Goal: Find specific page/section: Find specific page/section

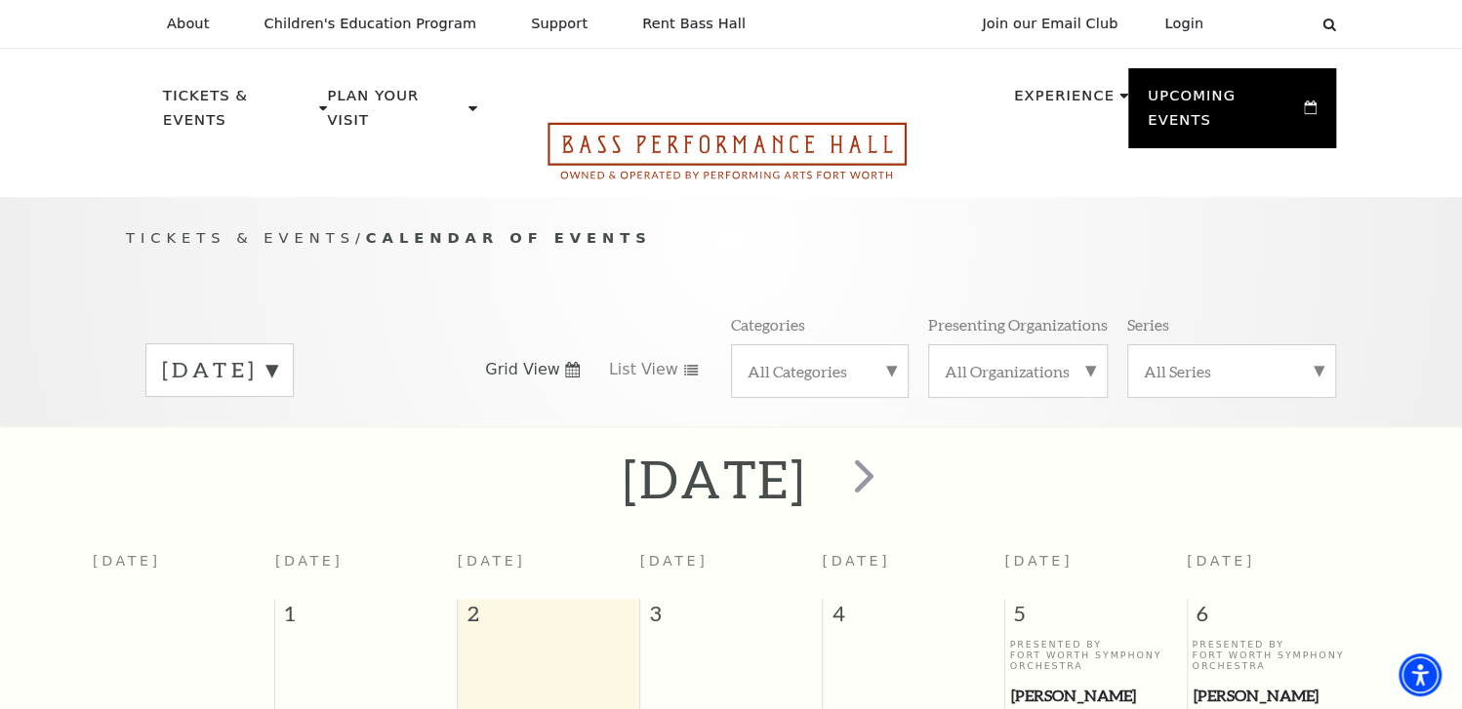
click at [708, 127] on icon "Open this option" at bounding box center [726, 151] width 359 height 58
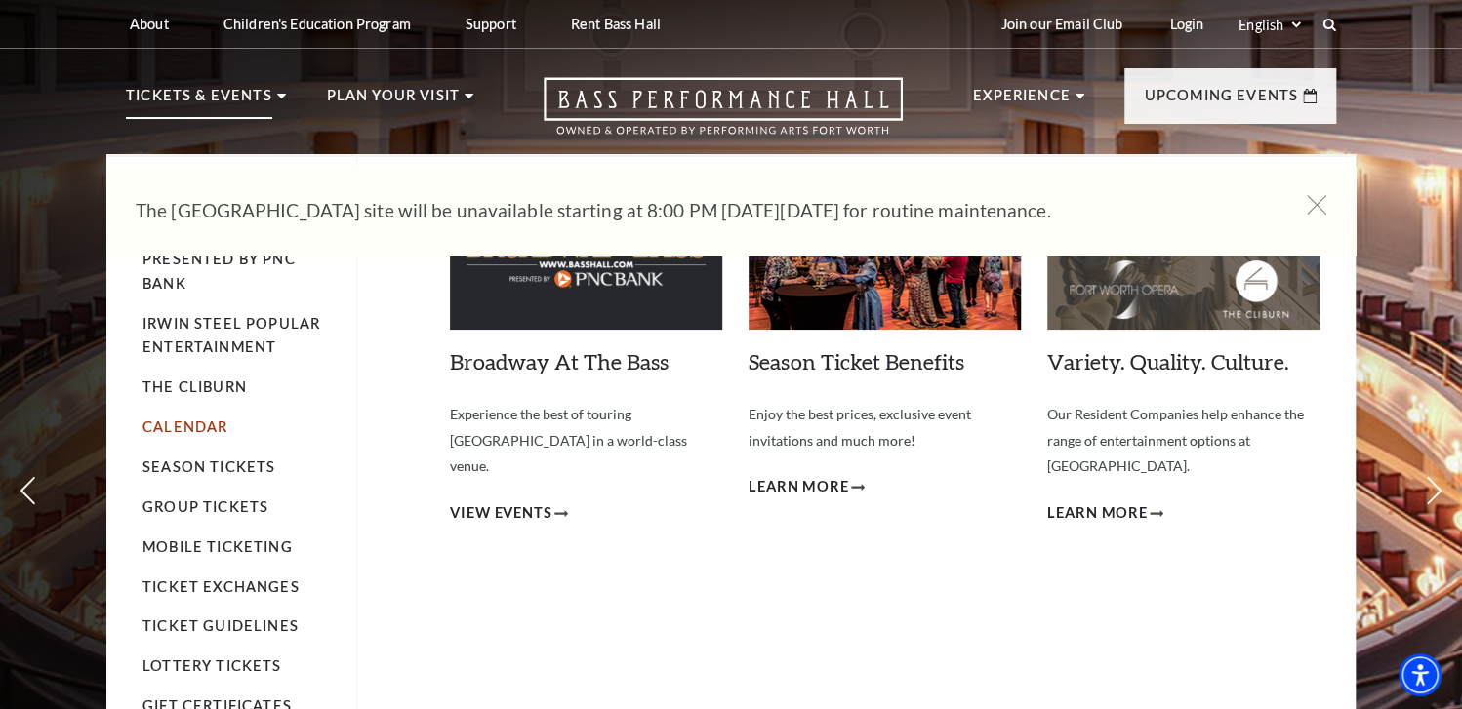
click at [201, 419] on link "Calendar" at bounding box center [184, 427] width 85 height 17
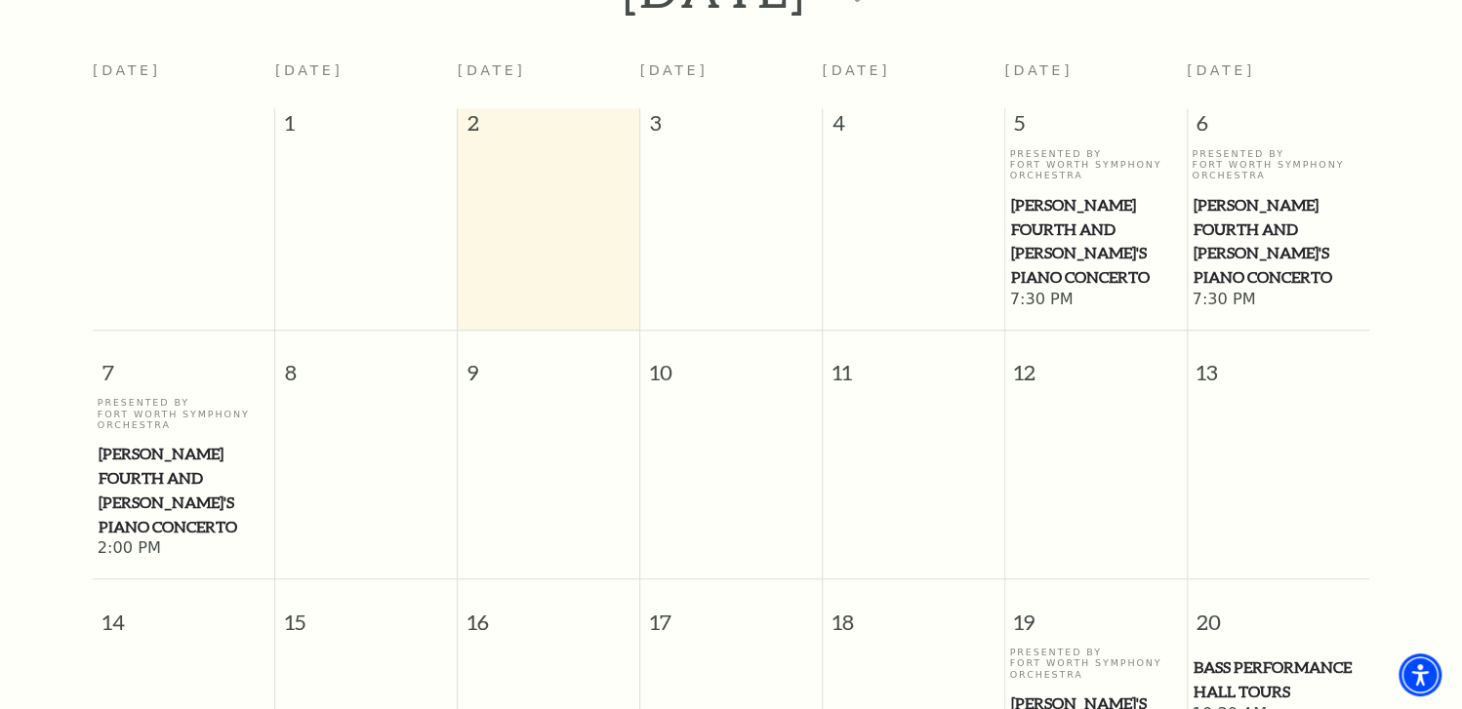
scroll to position [172, 0]
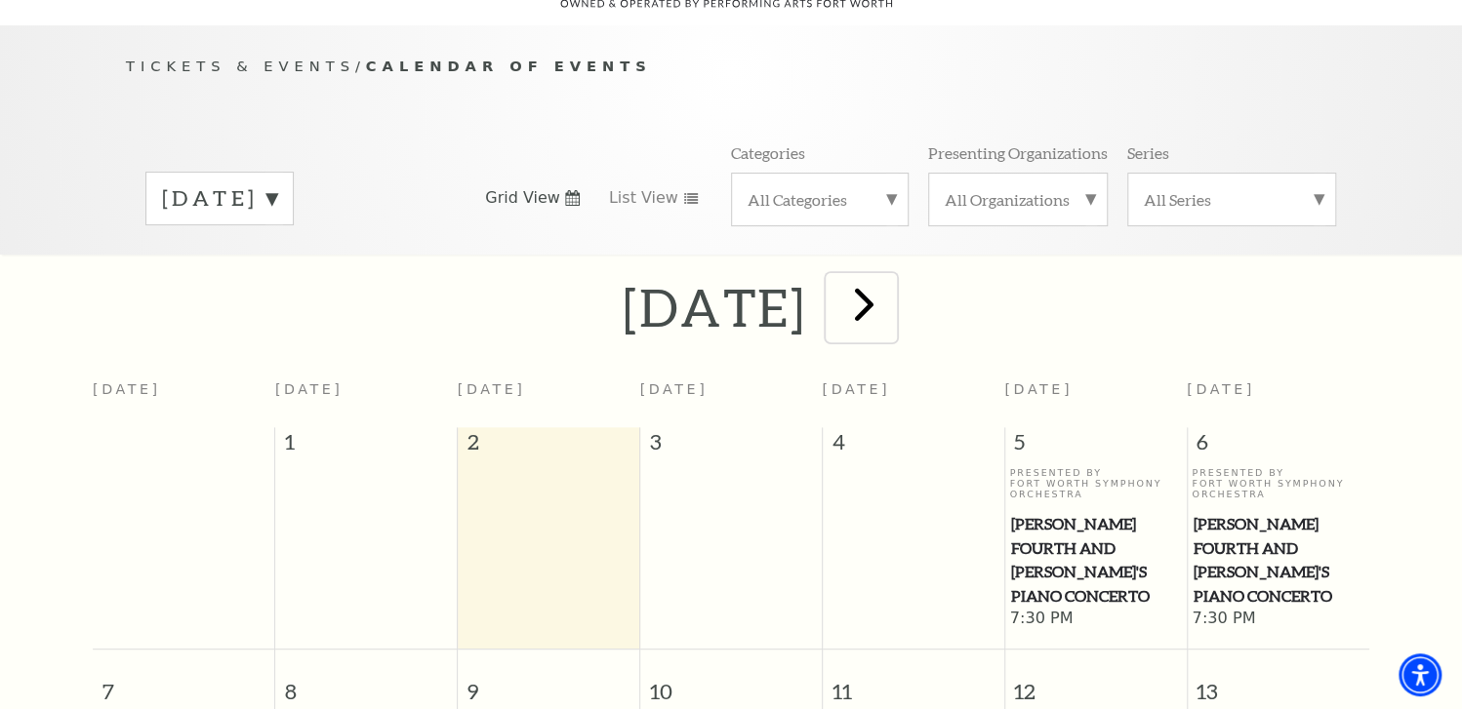
click at [891, 276] on span "next" at bounding box center [863, 304] width 56 height 56
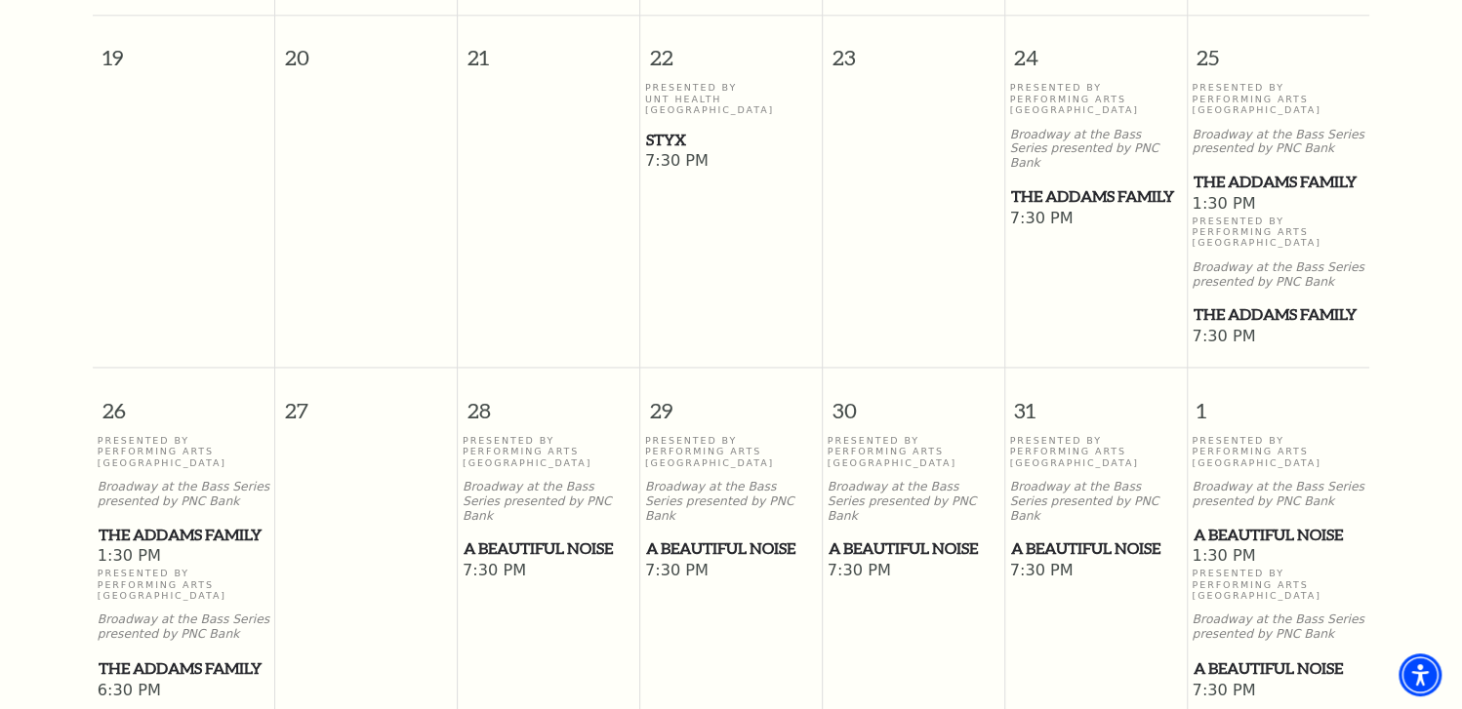
scroll to position [1050, 0]
